Goal: Task Accomplishment & Management: Manage account settings

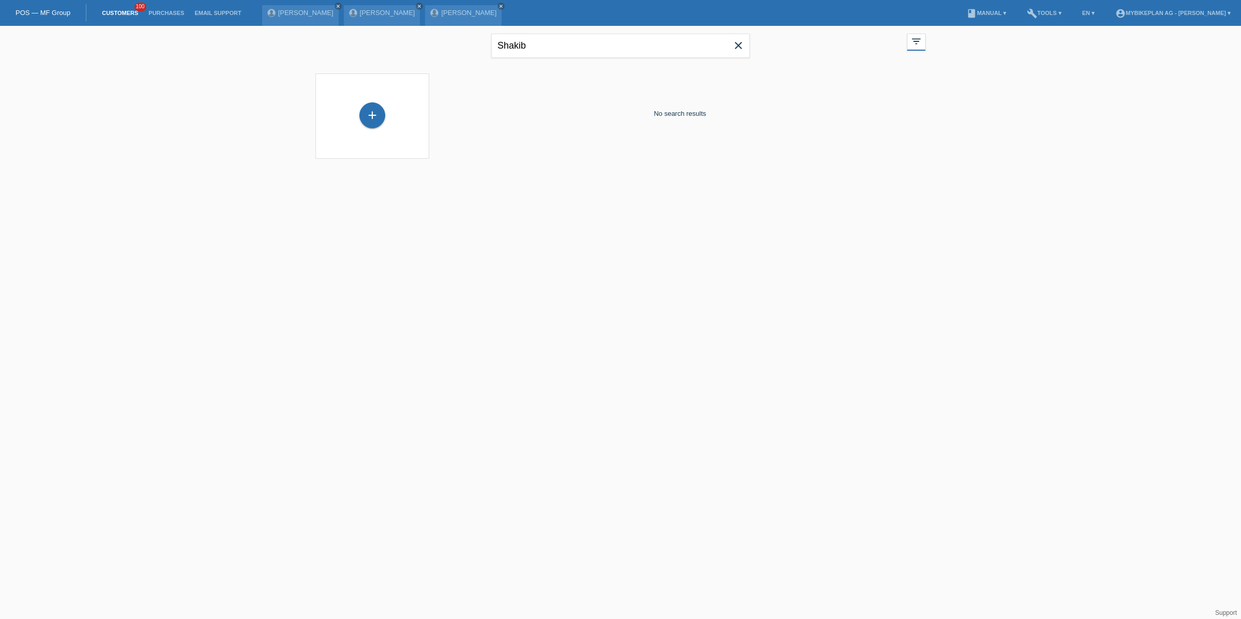
click at [736, 41] on icon "close" at bounding box center [738, 45] width 12 height 12
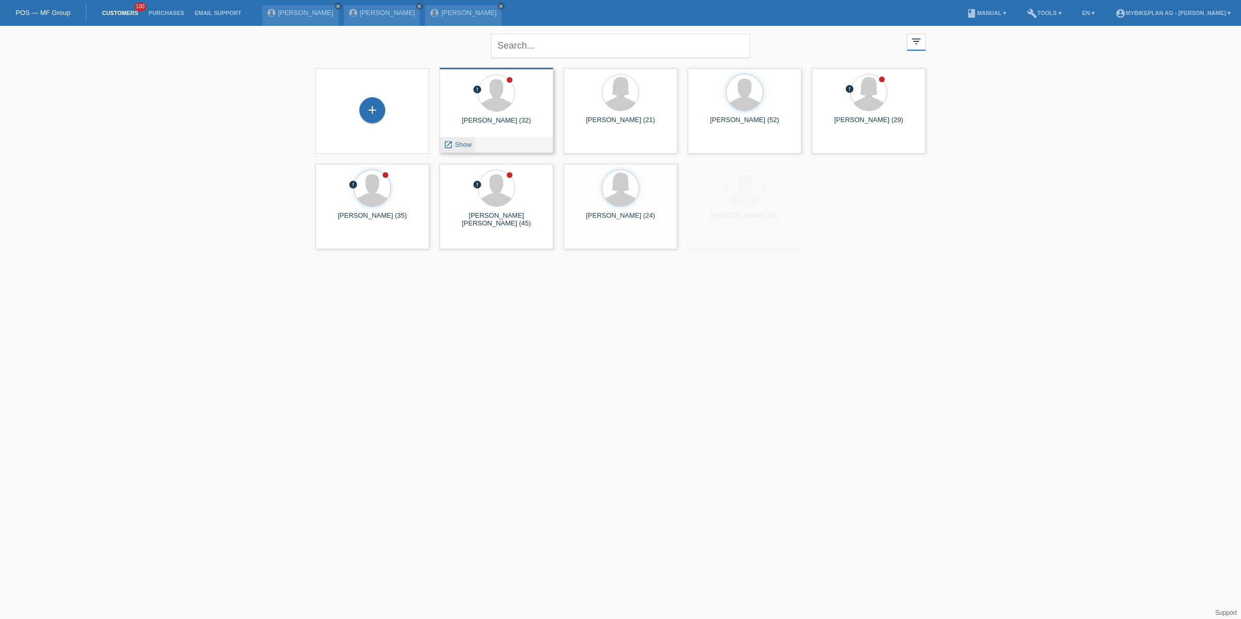
click at [459, 146] on span "Show" at bounding box center [463, 145] width 17 height 8
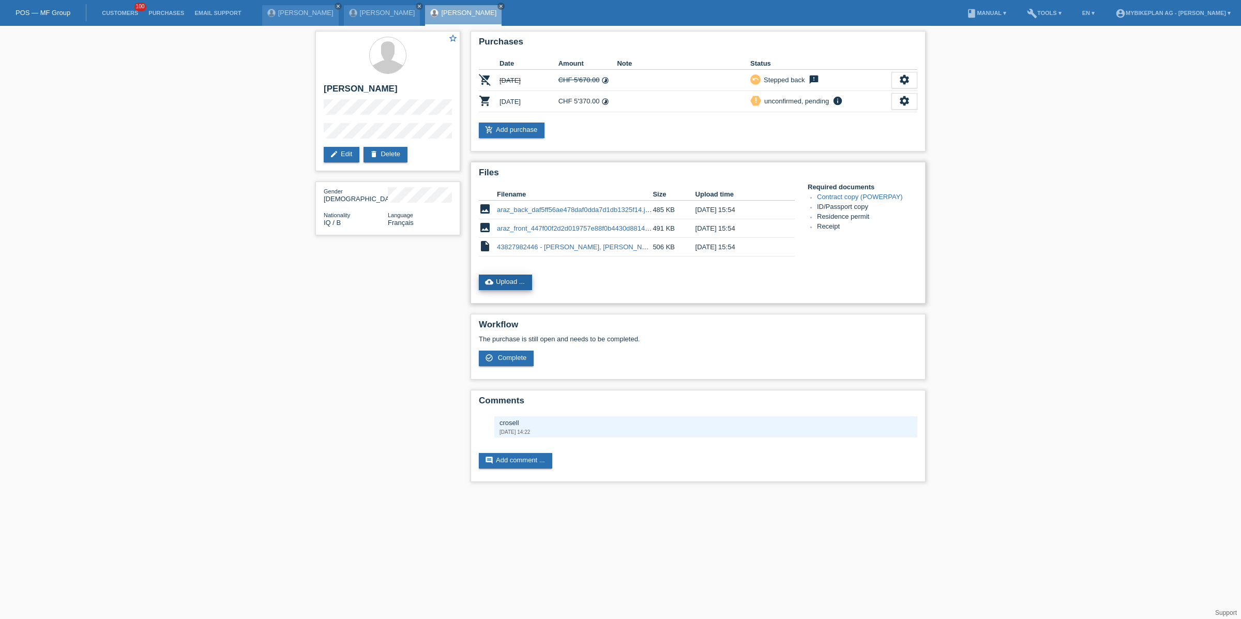
click at [515, 281] on link "cloud_upload Upload ..." at bounding box center [505, 283] width 53 height 16
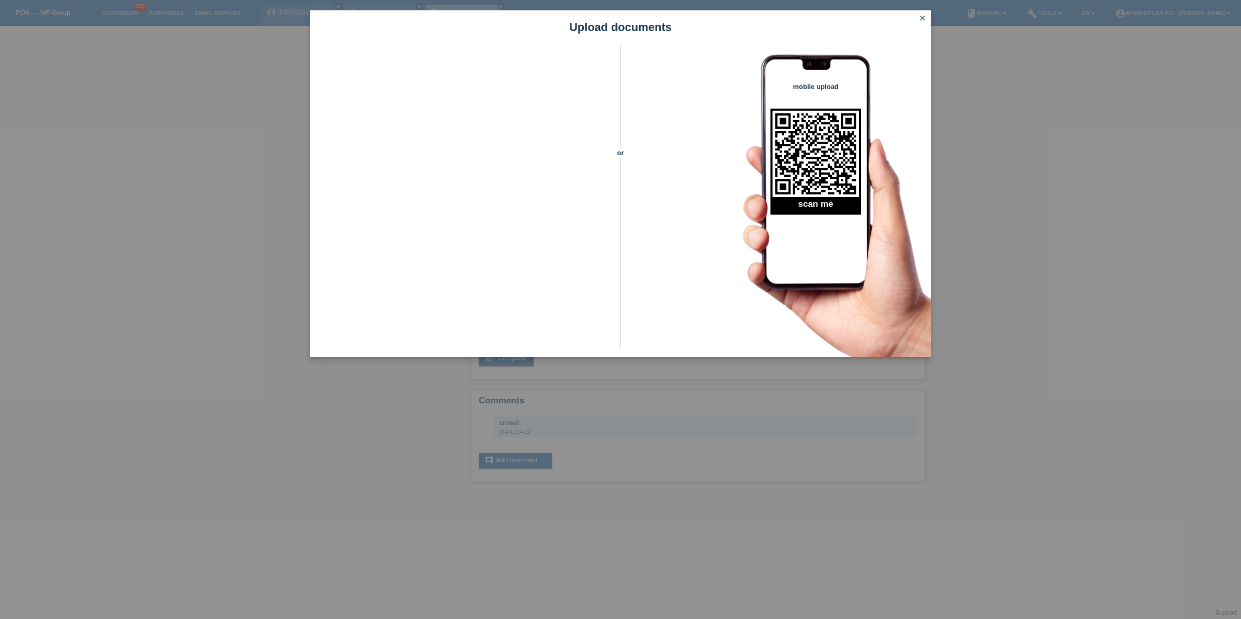
click at [921, 14] on icon "close" at bounding box center [922, 18] width 8 height 8
